Goal: Find contact information: Find contact information

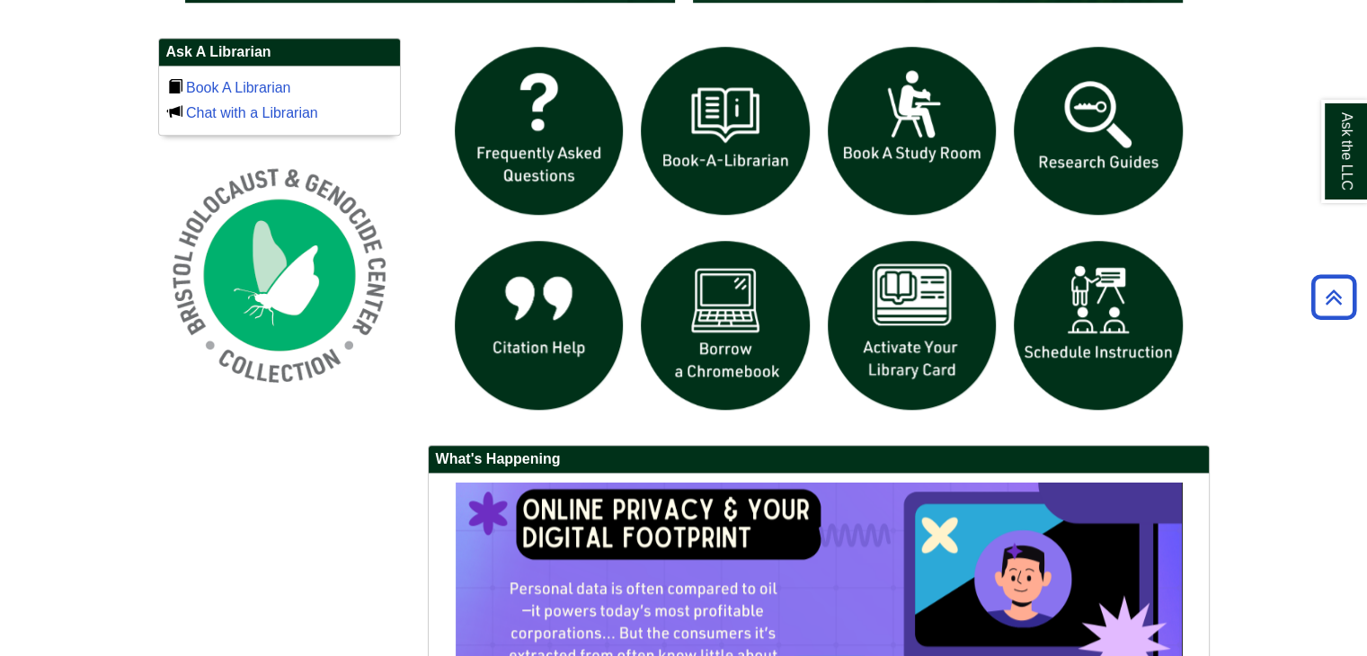
scroll to position [1258, 0]
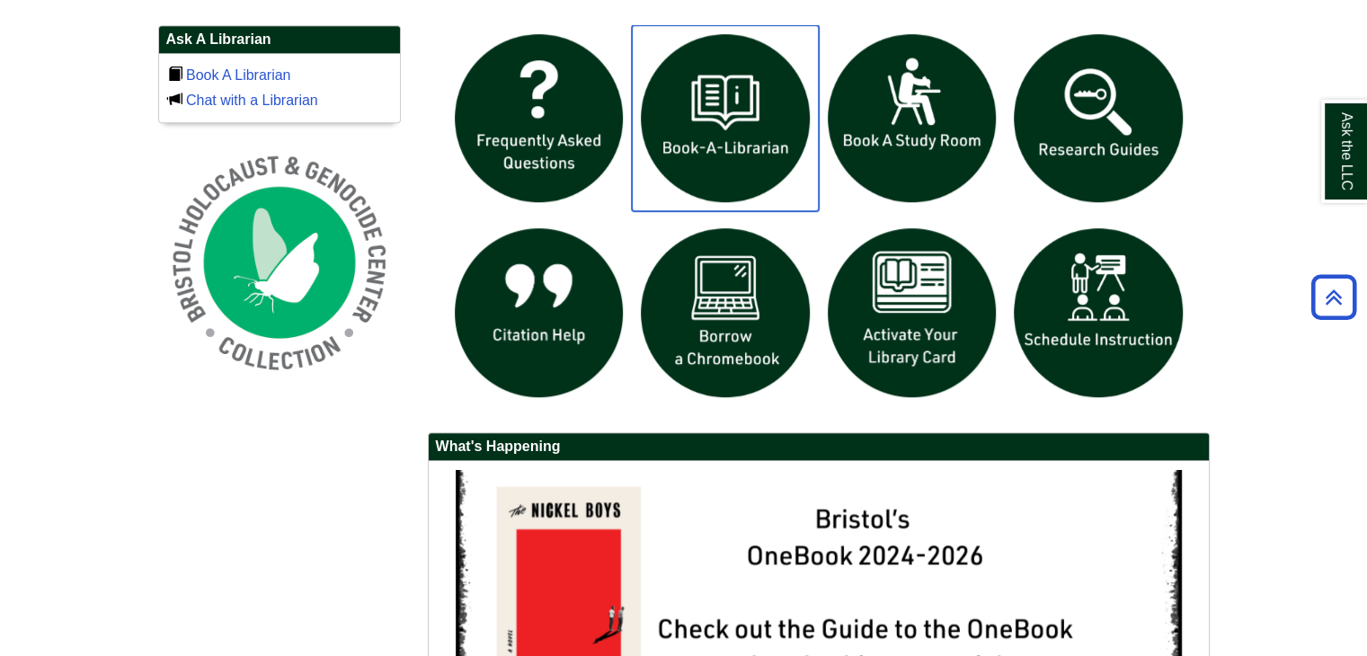
click at [767, 146] on img "slideshow" at bounding box center [725, 118] width 187 height 187
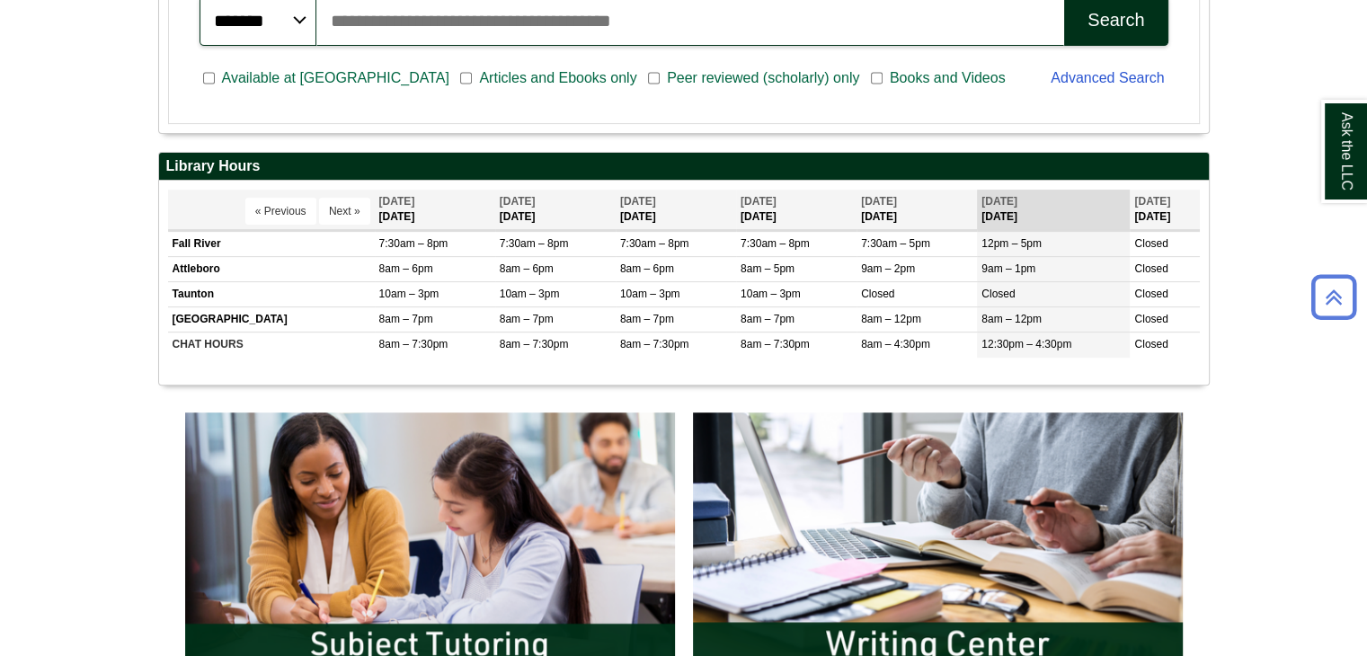
scroll to position [629, 0]
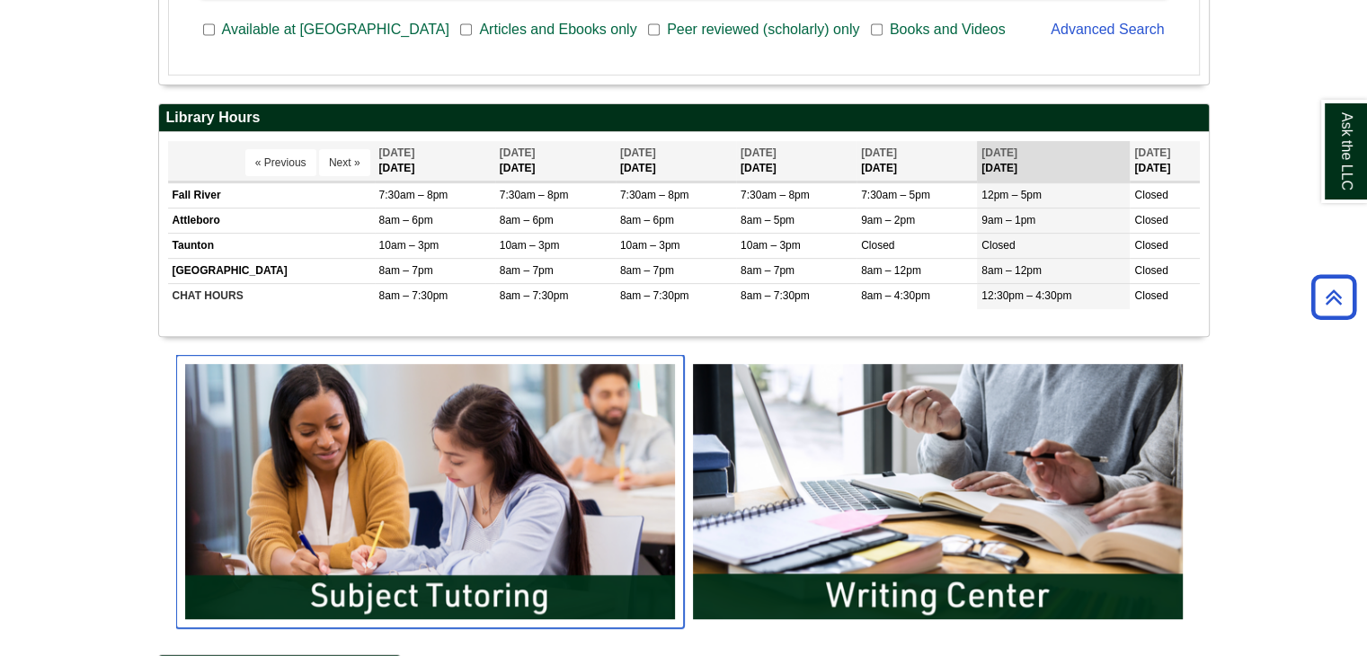
click at [422, 483] on img "slideshow" at bounding box center [430, 491] width 508 height 273
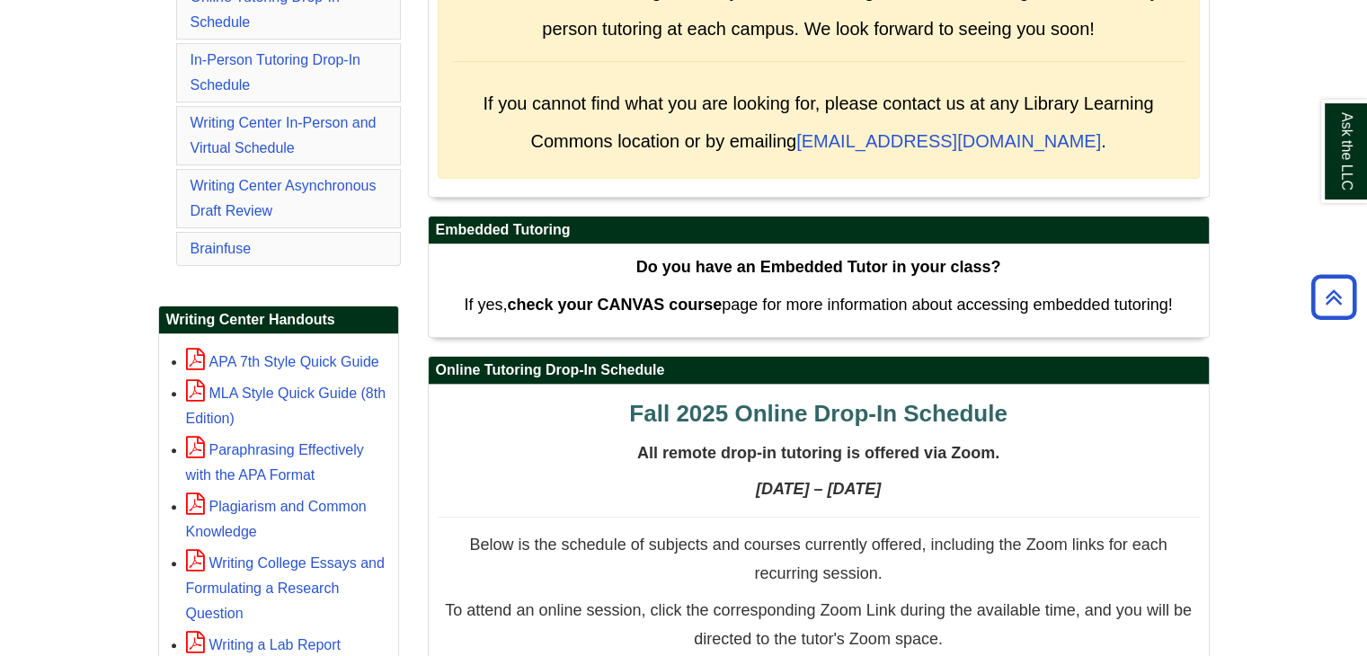
scroll to position [539, 0]
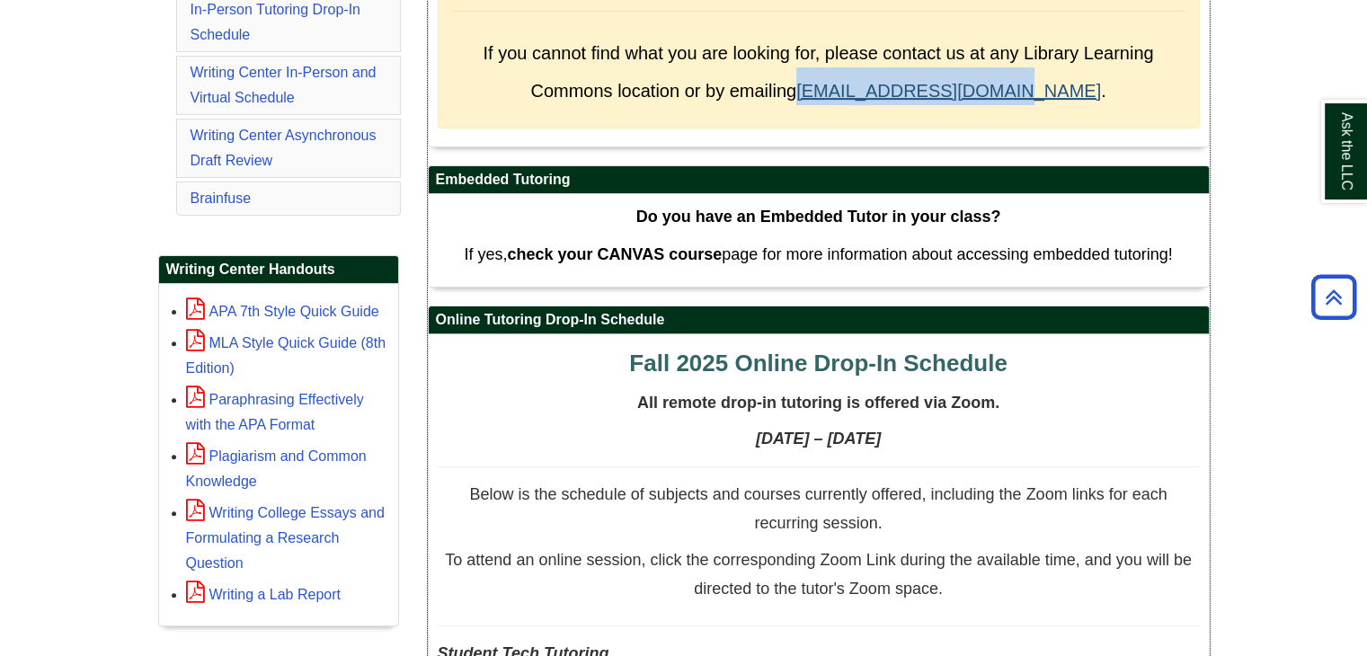
drag, startPoint x: 847, startPoint y: 86, endPoint x: 1048, endPoint y: 83, distance: 200.4
click at [1048, 83] on span "If you cannot find what you are looking for, please contact us at any Library L…" at bounding box center [818, 72] width 670 height 58
copy span "[EMAIL_ADDRESS][DOMAIN_NAME]"
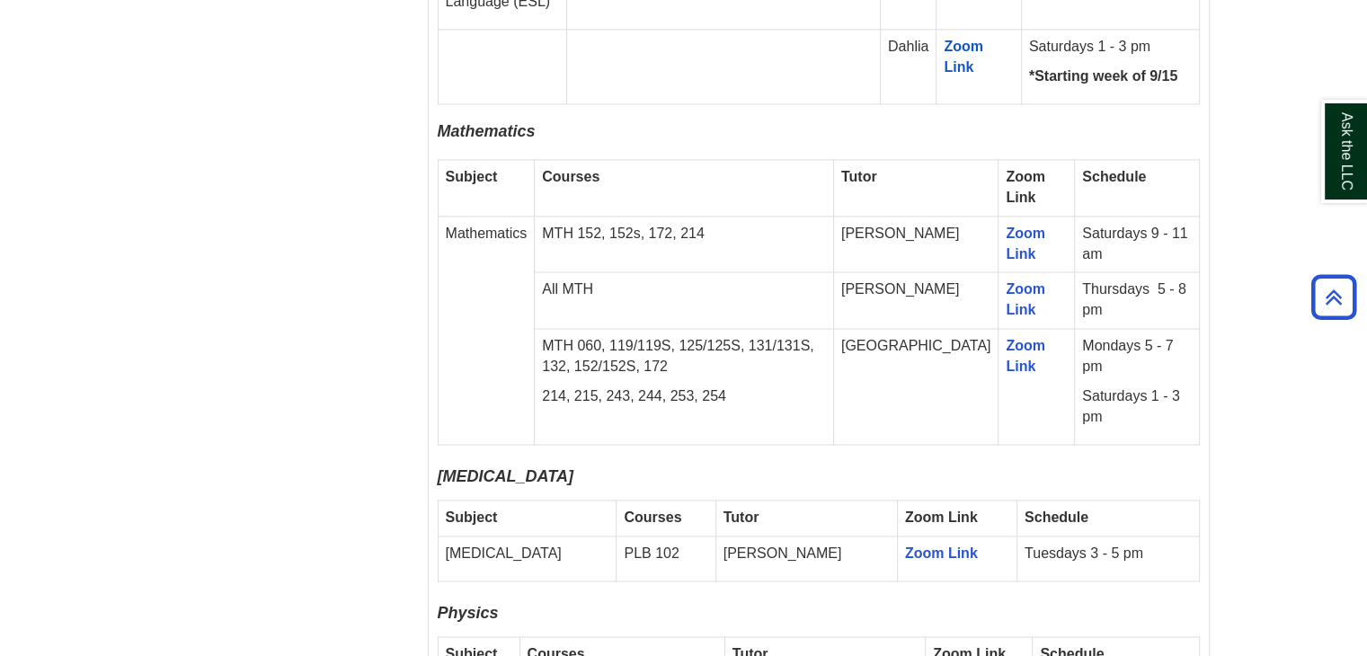
scroll to position [2696, 0]
